Goal: Information Seeking & Learning: Learn about a topic

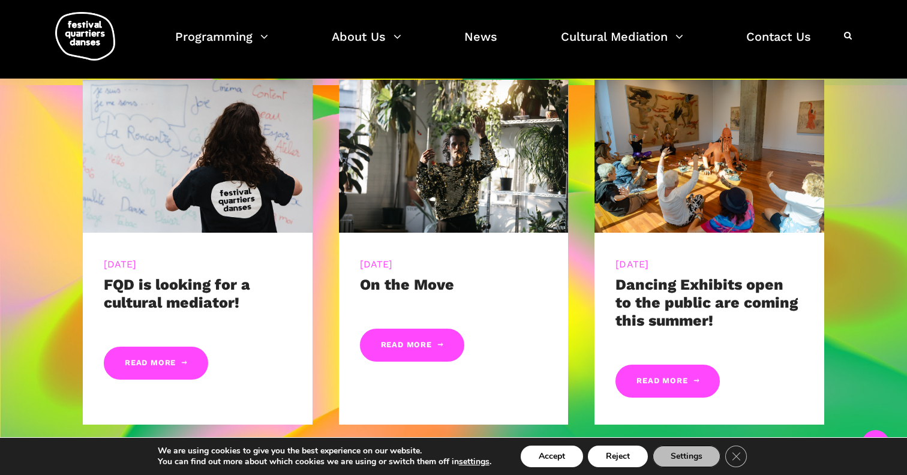
scroll to position [586, 0]
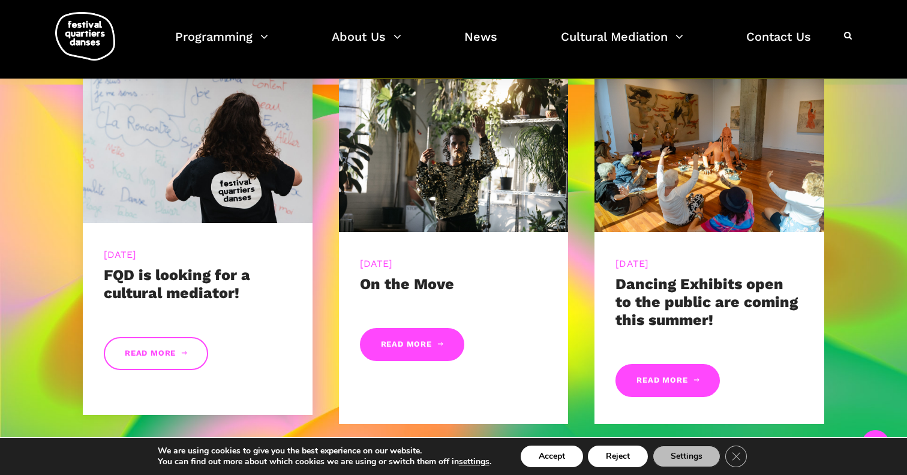
click at [166, 358] on link "Read More" at bounding box center [156, 353] width 104 height 33
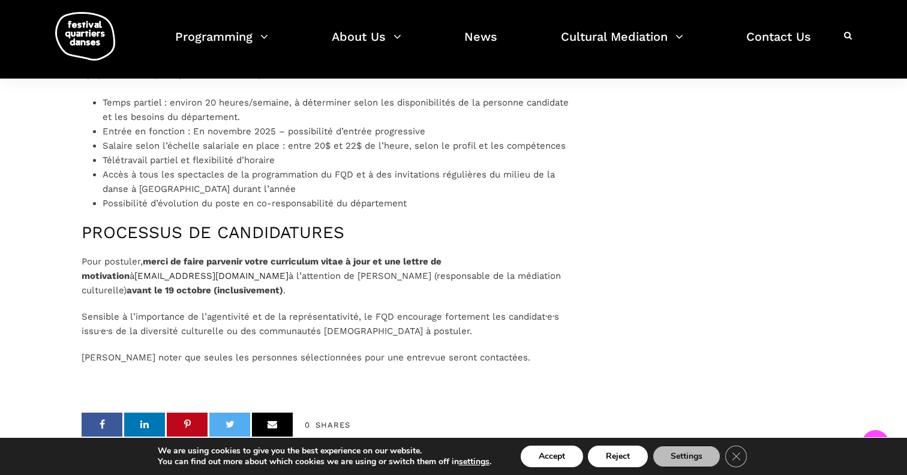
scroll to position [1173, 0]
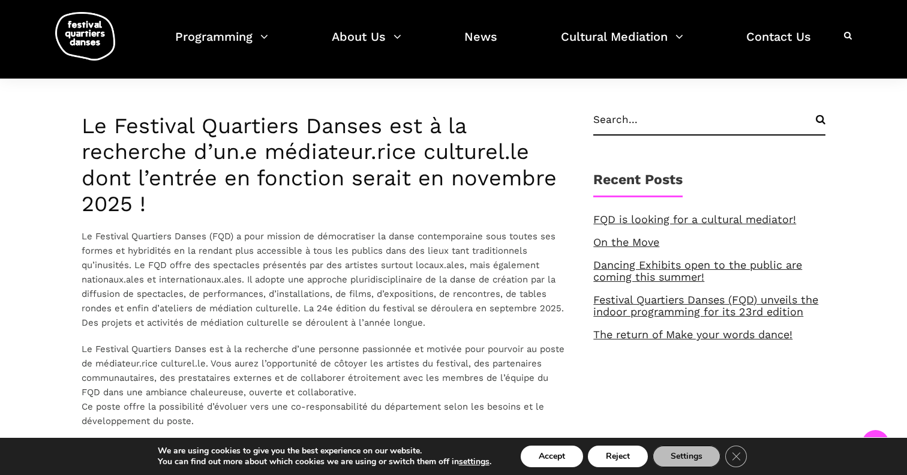
scroll to position [267, 0]
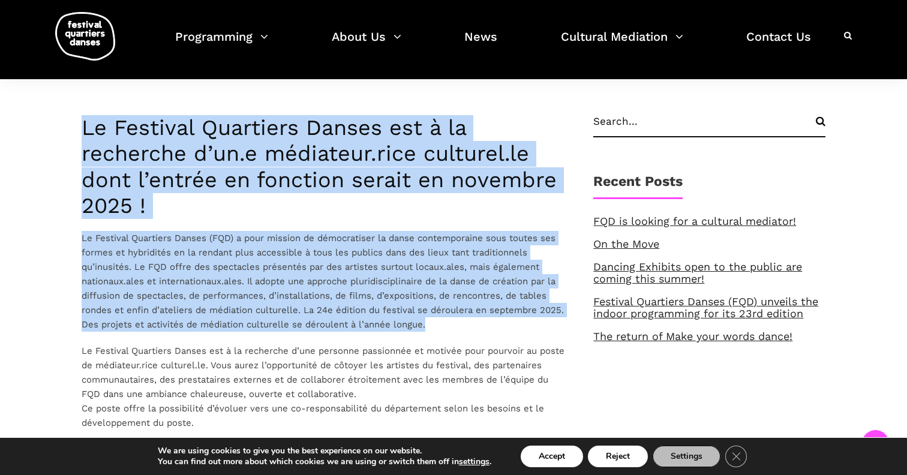
drag, startPoint x: 282, startPoint y: 104, endPoint x: 458, endPoint y: 325, distance: 282.2
click at [458, 325] on p "Le Festival Quartiers Danses (FQD) a pour mission de démocratiser la danse cont…" at bounding box center [325, 281] width 487 height 101
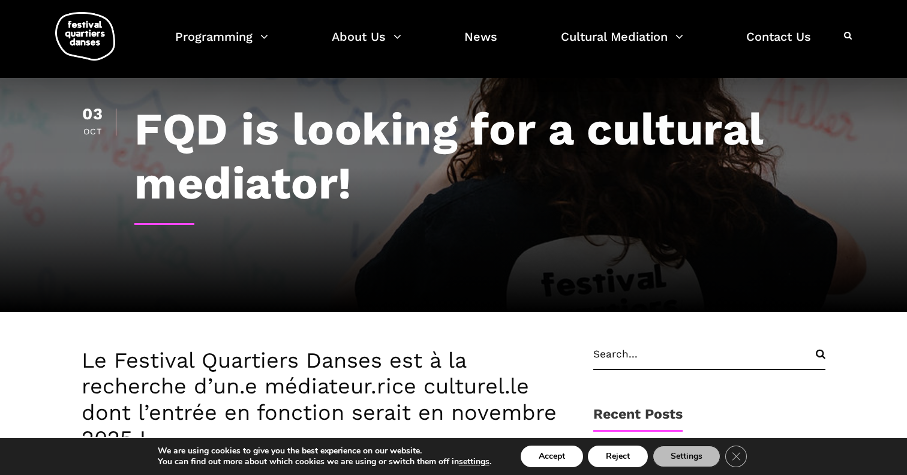
scroll to position [0, 0]
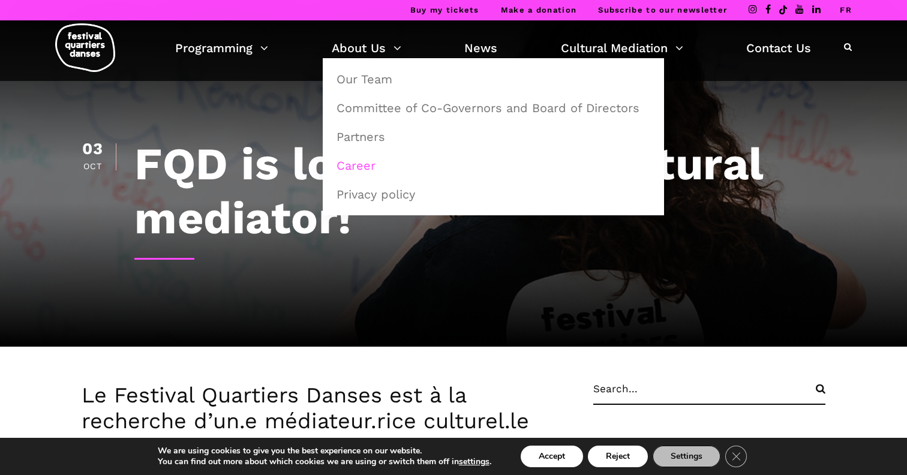
click at [342, 168] on link "Career" at bounding box center [493, 166] width 328 height 28
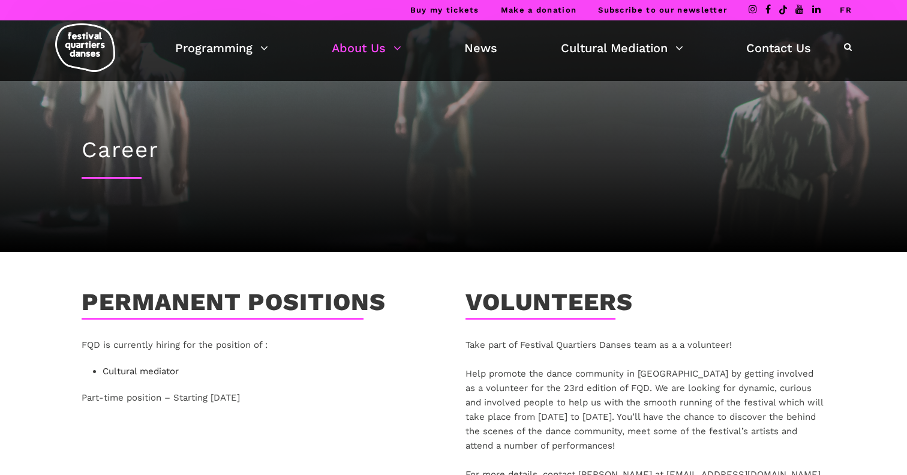
click at [91, 45] on img at bounding box center [85, 47] width 60 height 49
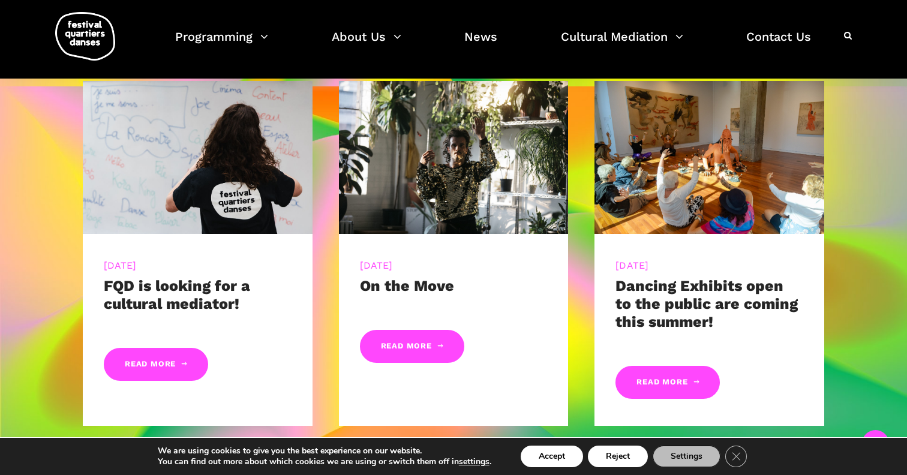
scroll to position [583, 0]
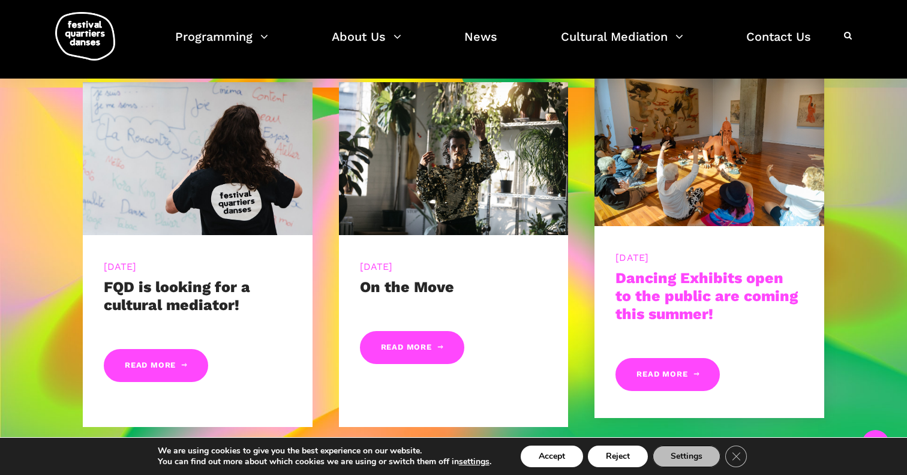
click at [674, 285] on link "Dancing Exhibits open to the public are coming this summer!" at bounding box center [706, 295] width 182 height 53
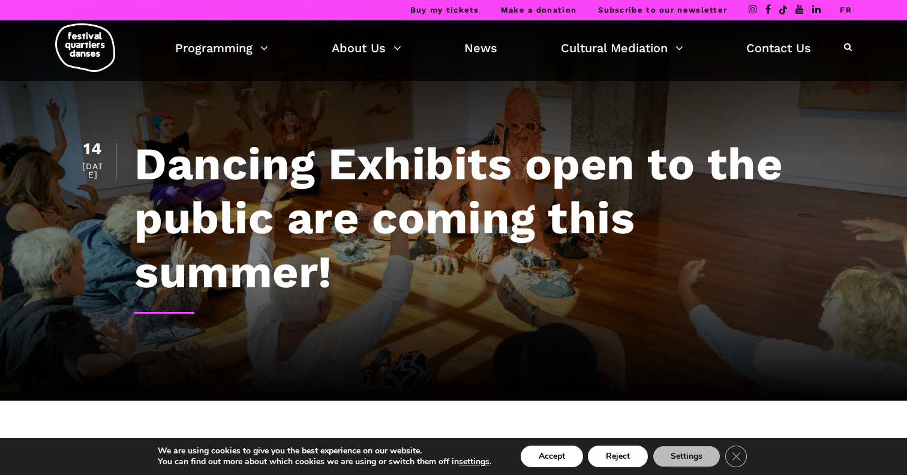
click at [85, 47] on img at bounding box center [85, 47] width 60 height 49
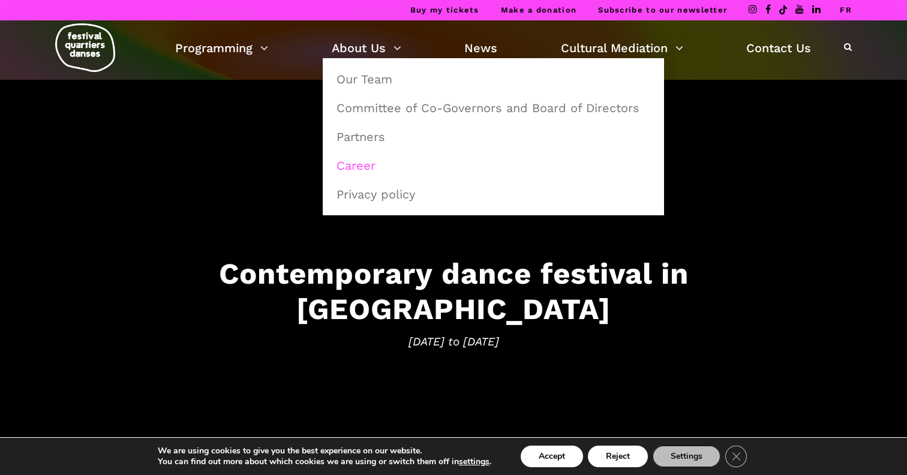
click at [347, 164] on link "Career" at bounding box center [493, 166] width 328 height 28
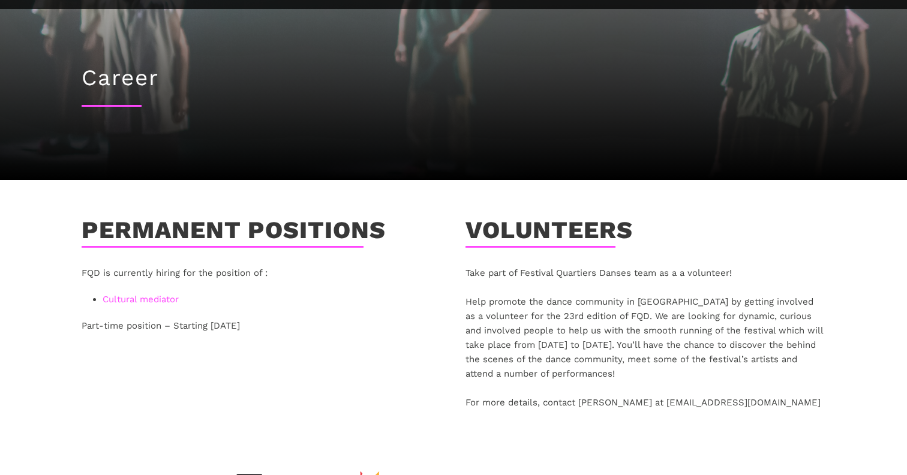
click at [147, 301] on link "Cultural mediator" at bounding box center [141, 299] width 76 height 11
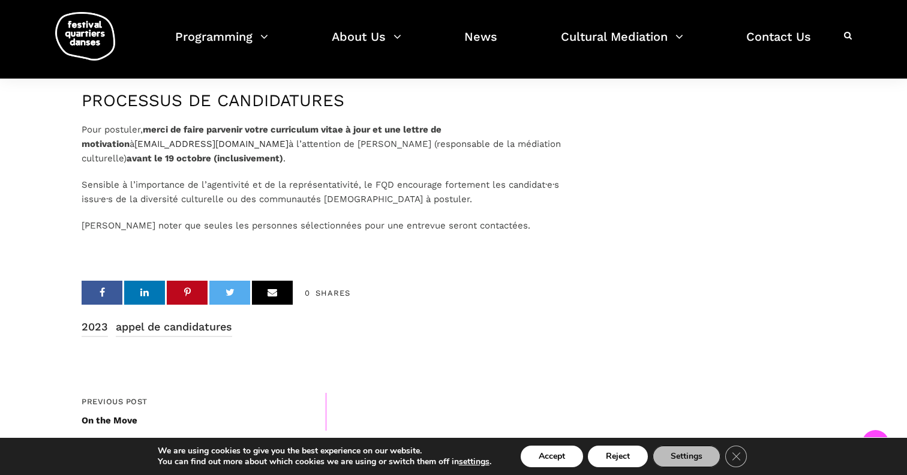
scroll to position [1296, 0]
